Goal: Task Accomplishment & Management: Use online tool/utility

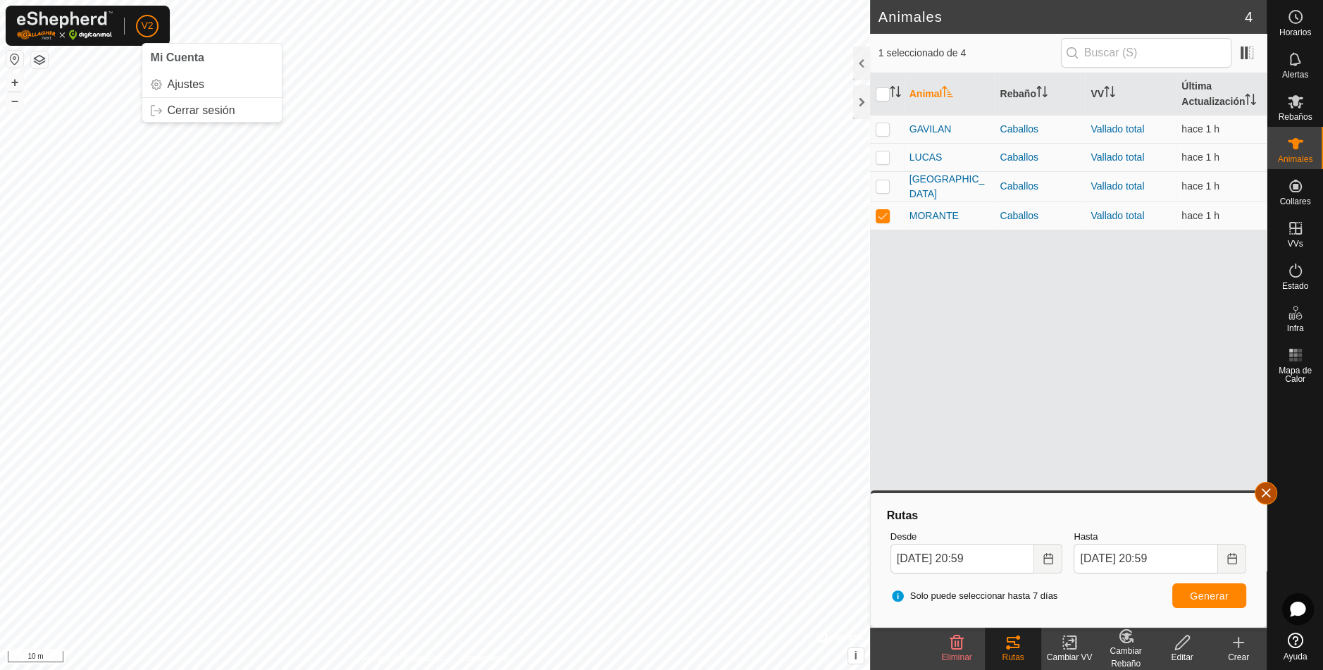
click at [1265, 494] on button "button" at bounding box center [1265, 493] width 23 height 23
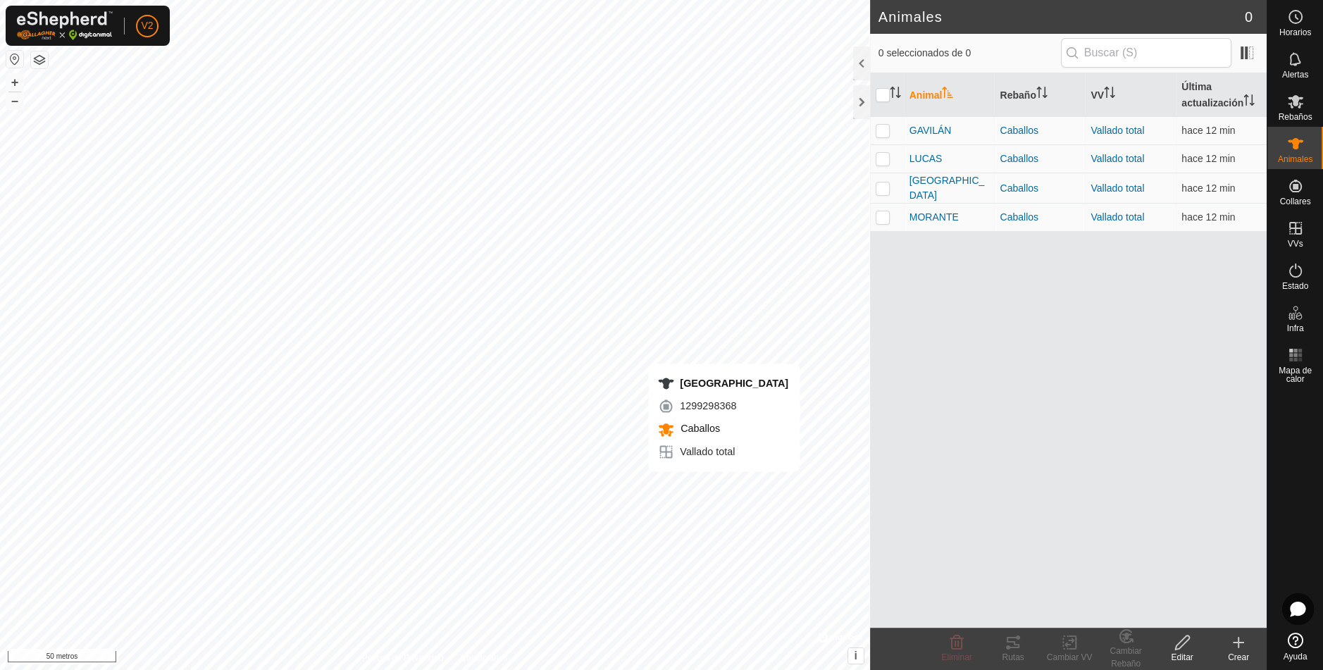
checkbox input "true"
click at [1007, 637] on icon at bounding box center [1012, 642] width 13 height 11
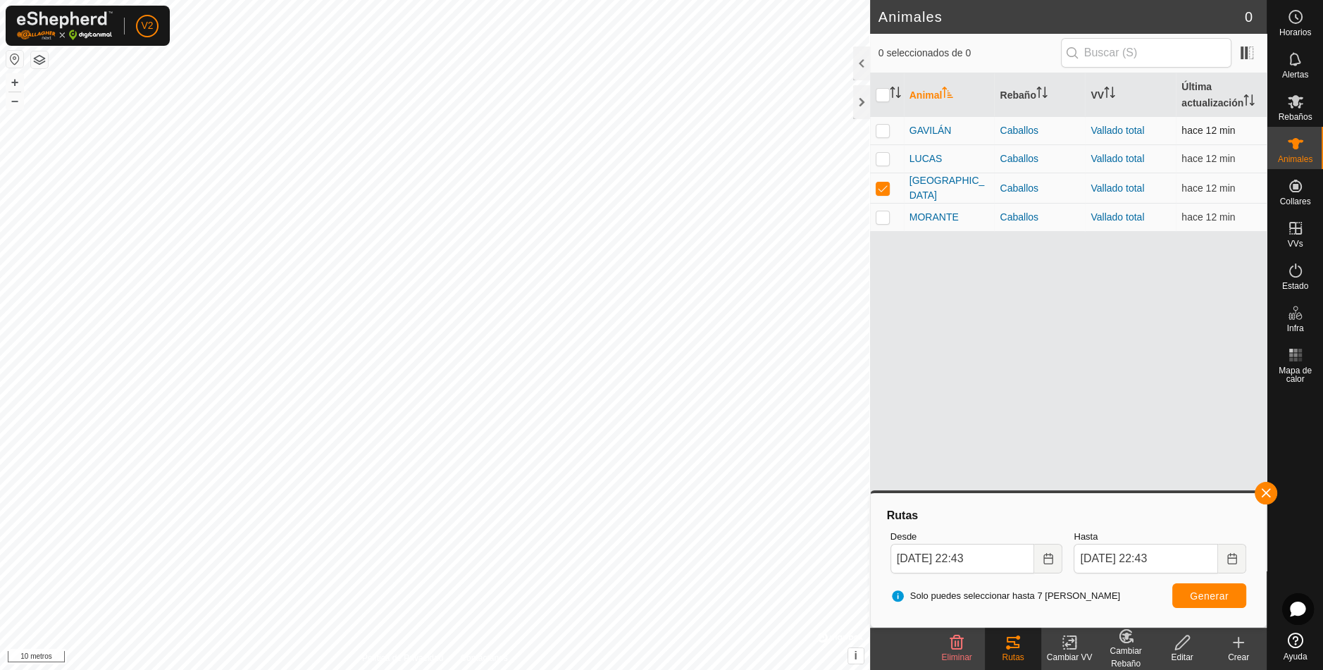
click at [887, 126] on p-checkbox at bounding box center [882, 130] width 14 height 11
checkbox input "true"
click at [887, 155] on p-checkbox at bounding box center [882, 158] width 14 height 11
checkbox input "true"
click at [881, 218] on p-checkbox at bounding box center [882, 216] width 14 height 11
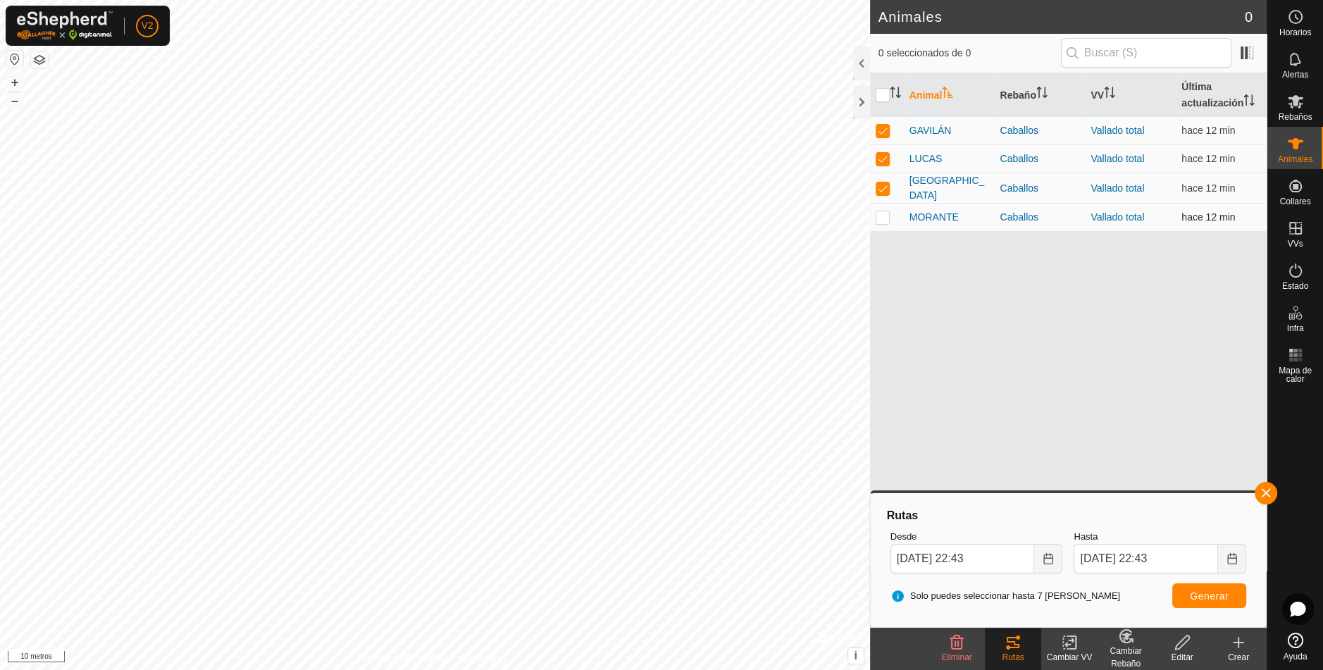
checkbox input "true"
click at [1271, 495] on button "button" at bounding box center [1265, 493] width 23 height 23
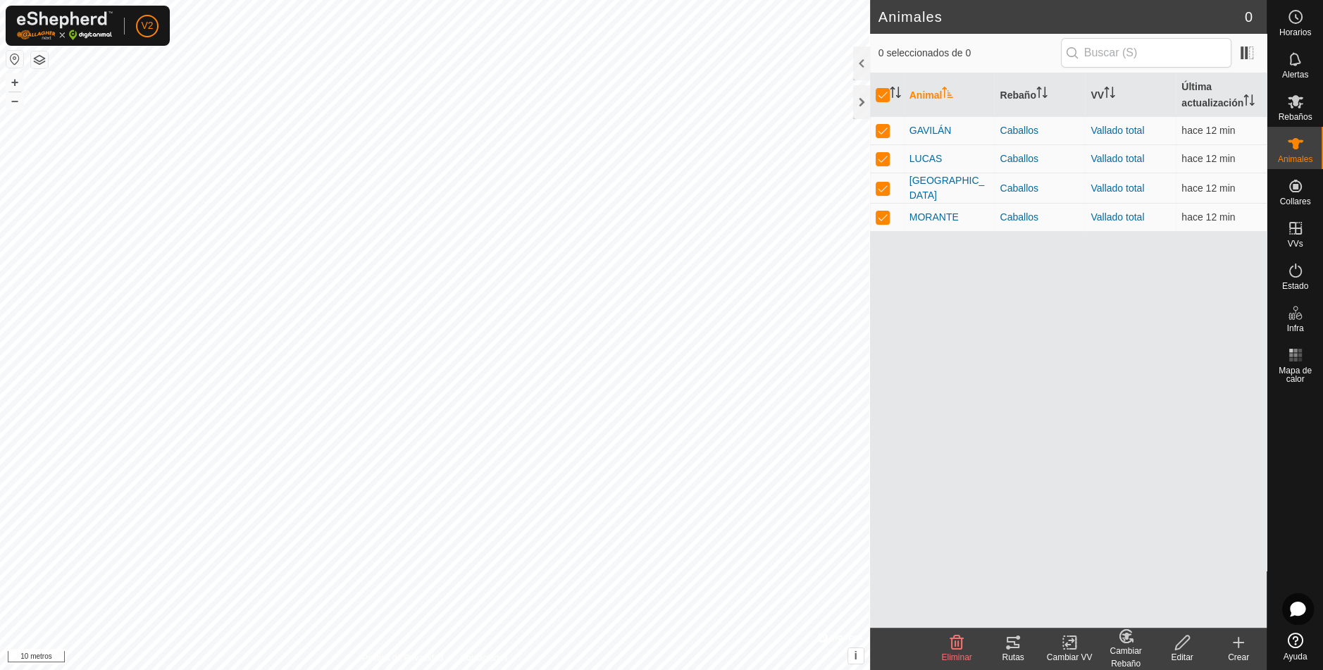
click at [1014, 649] on icon at bounding box center [1012, 642] width 17 height 17
